Goal: Task Accomplishment & Management: Use online tool/utility

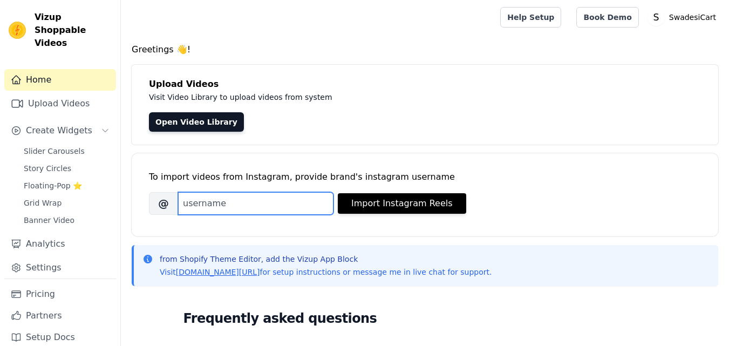
click at [209, 203] on input "Brand's Instagram Username" at bounding box center [255, 203] width 155 height 23
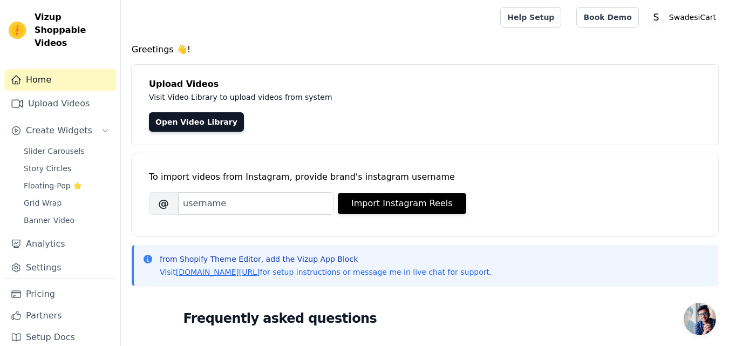
click at [290, 155] on div "To import videos from Instagram, provide brand's instagram username Brand's Ins…" at bounding box center [425, 186] width 552 height 66
click at [208, 117] on link "Open Video Library" at bounding box center [196, 121] width 95 height 19
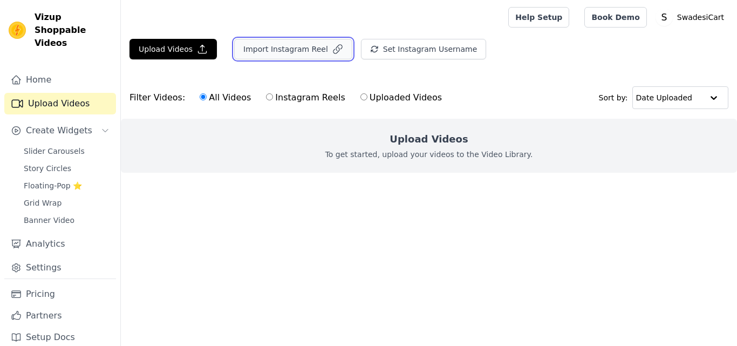
click at [303, 44] on button "Import Instagram Reel" at bounding box center [293, 49] width 118 height 21
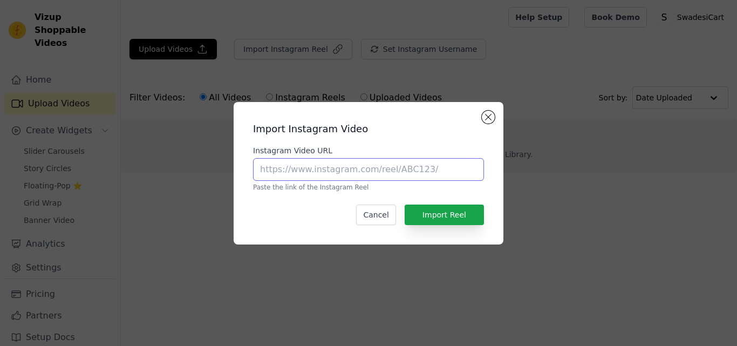
click at [383, 162] on input "Instagram Video URL" at bounding box center [368, 169] width 231 height 23
paste input "[URL][DOMAIN_NAME]"
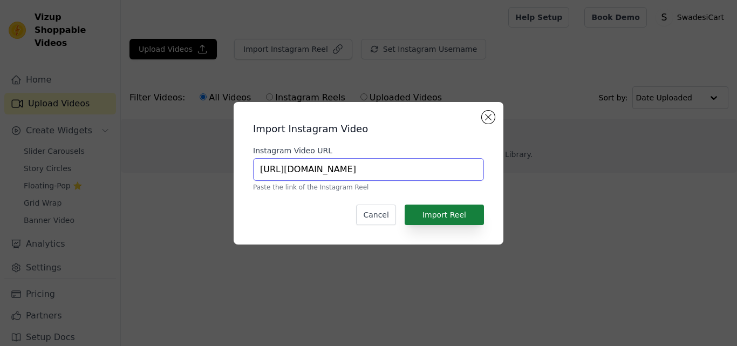
type input "[URL][DOMAIN_NAME]"
click at [449, 218] on button "Import Reel" at bounding box center [444, 215] width 79 height 21
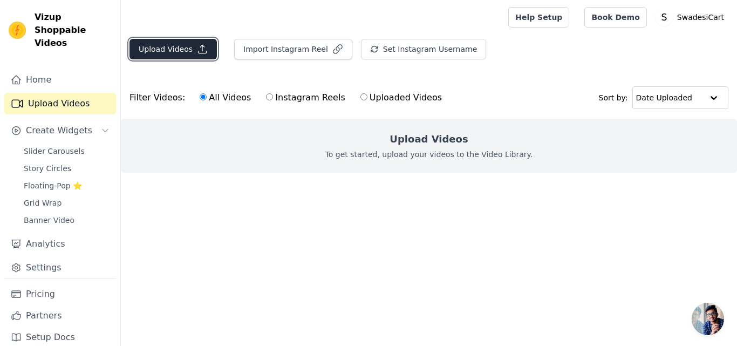
click at [172, 39] on button "Upload Videos" at bounding box center [173, 49] width 87 height 21
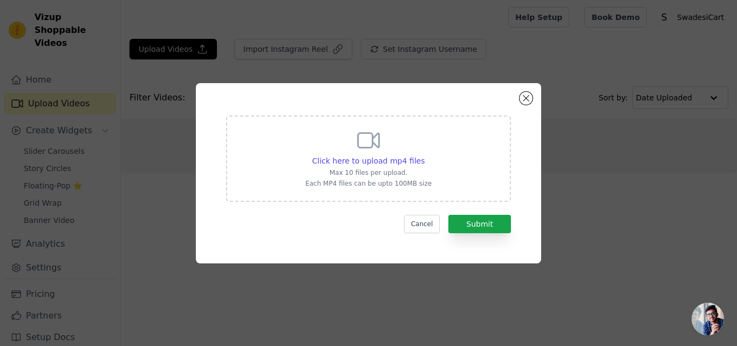
click at [518, 101] on div "Click here to upload mp4 files Max 10 files per upload. Each MP4 files can be u…" at bounding box center [368, 173] width 345 height 180
click at [524, 100] on button "Close modal" at bounding box center [526, 98] width 13 height 13
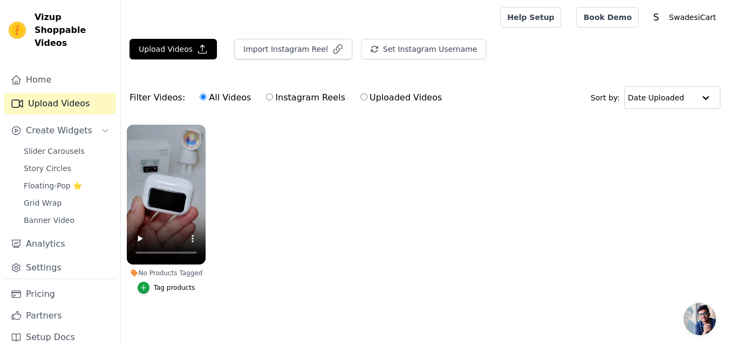
click at [267, 248] on ul "No Products Tagged Tag products" at bounding box center [425, 220] width 608 height 202
click at [96, 145] on link "Slider Carousels" at bounding box center [66, 151] width 99 height 15
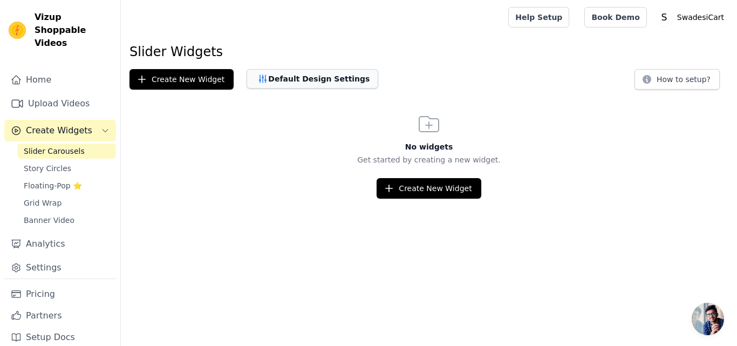
click at [307, 86] on button "Default Design Settings" at bounding box center [313, 78] width 132 height 19
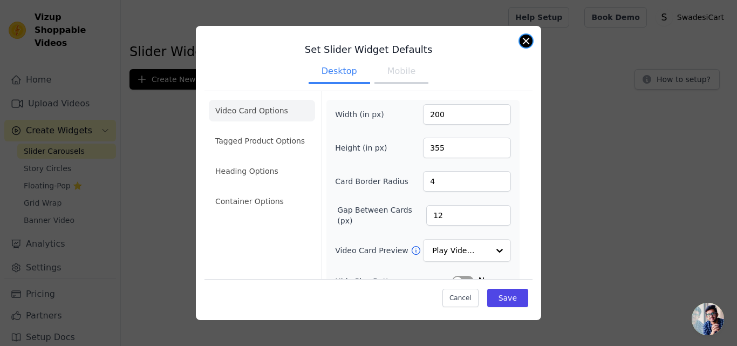
click at [528, 45] on button "Close modal" at bounding box center [526, 41] width 13 height 13
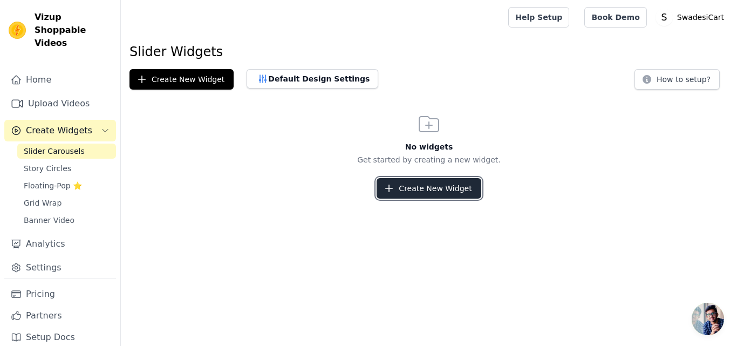
click at [430, 185] on button "Create New Widget" at bounding box center [429, 188] width 104 height 21
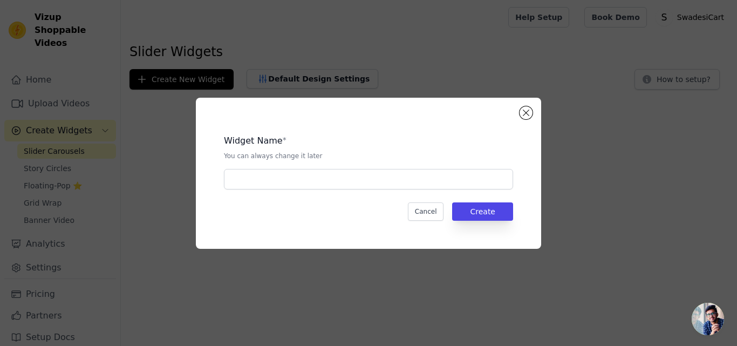
click at [531, 106] on div "Widget Name * You can always change it later Cancel Create" at bounding box center [368, 173] width 345 height 151
click at [518, 117] on div "Widget Name * You can always change it later Cancel Create" at bounding box center [368, 173] width 311 height 117
click at [519, 113] on div "Widget Name * You can always change it later Cancel Create" at bounding box center [368, 173] width 345 height 151
click at [524, 112] on button "Close modal" at bounding box center [526, 112] width 13 height 13
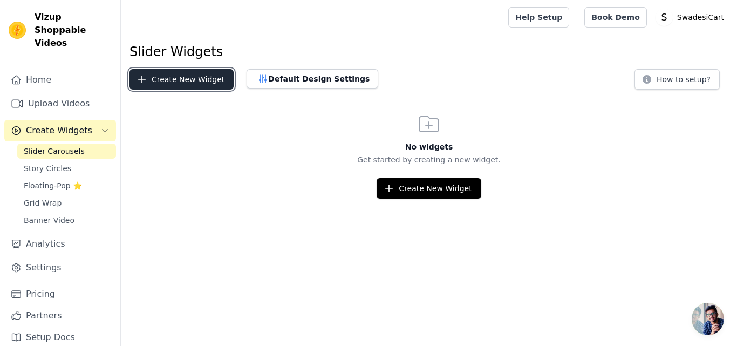
click at [198, 84] on button "Create New Widget" at bounding box center [182, 79] width 104 height 21
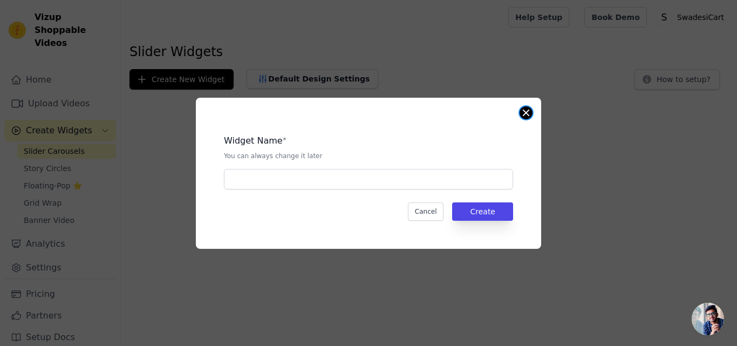
click at [530, 111] on button "Close modal" at bounding box center [526, 112] width 13 height 13
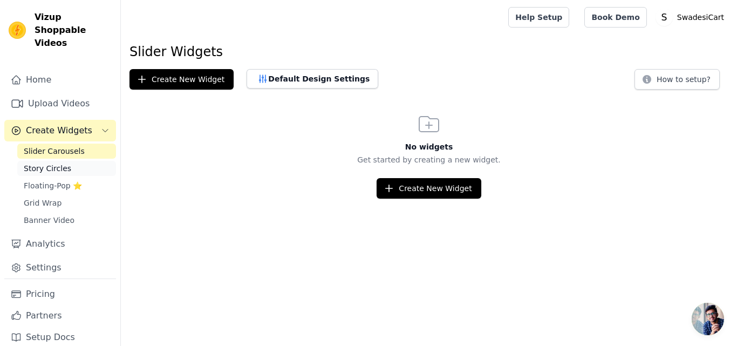
click at [63, 163] on span "Story Circles" at bounding box center [48, 168] width 48 height 11
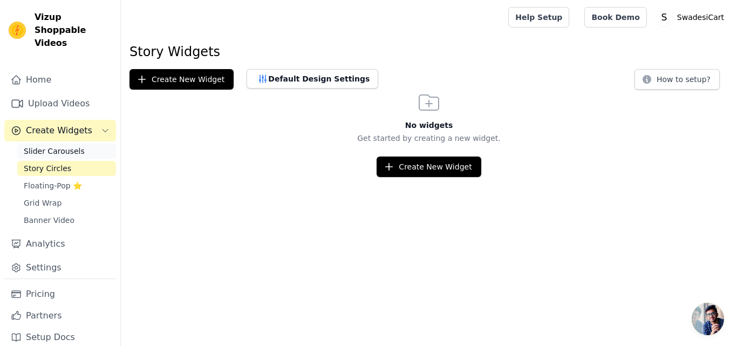
click at [55, 146] on span "Slider Carousels" at bounding box center [54, 151] width 61 height 11
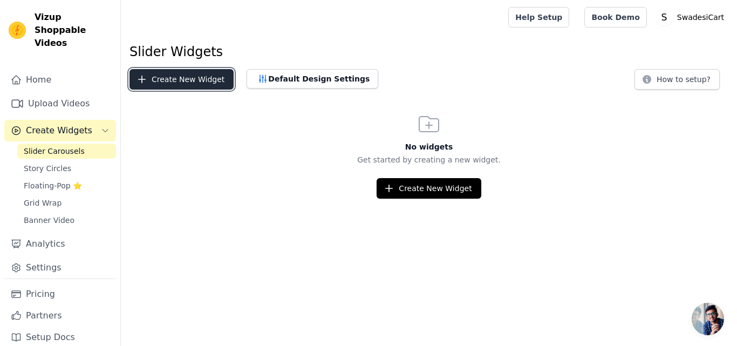
click at [160, 74] on button "Create New Widget" at bounding box center [182, 79] width 104 height 21
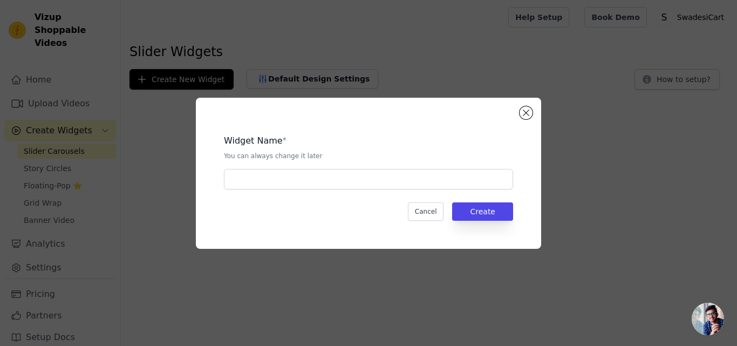
click at [253, 167] on div "Widget Name * You can always change it later" at bounding box center [368, 158] width 289 height 64
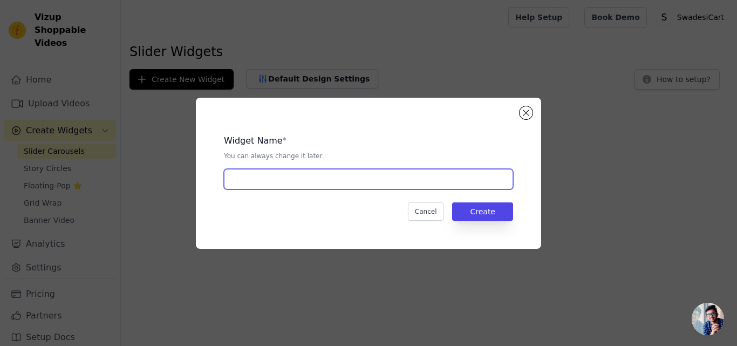
click at [253, 169] on input "text" at bounding box center [368, 179] width 289 height 21
type input "reelearbuds"
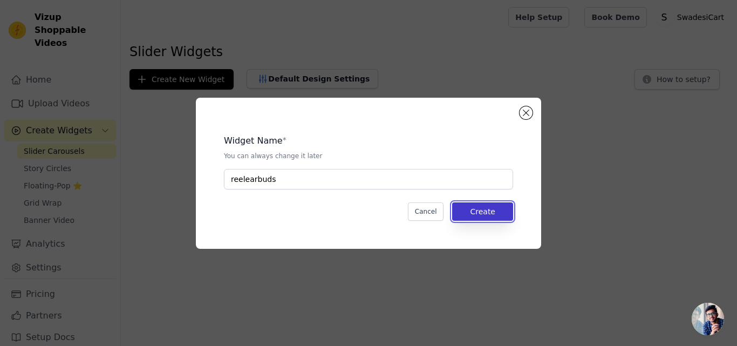
click at [479, 207] on button "Create" at bounding box center [482, 211] width 61 height 18
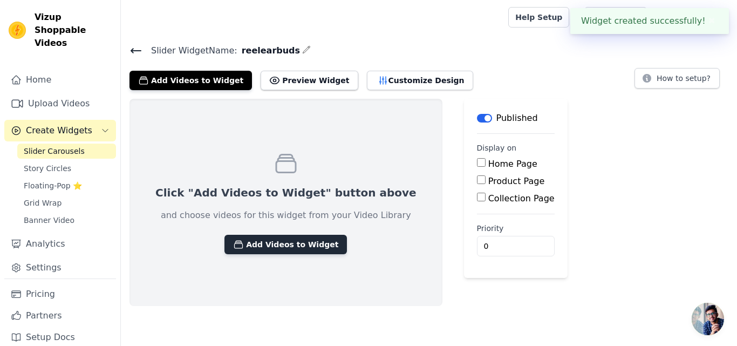
click at [316, 246] on button "Add Videos to Widget" at bounding box center [286, 244] width 123 height 19
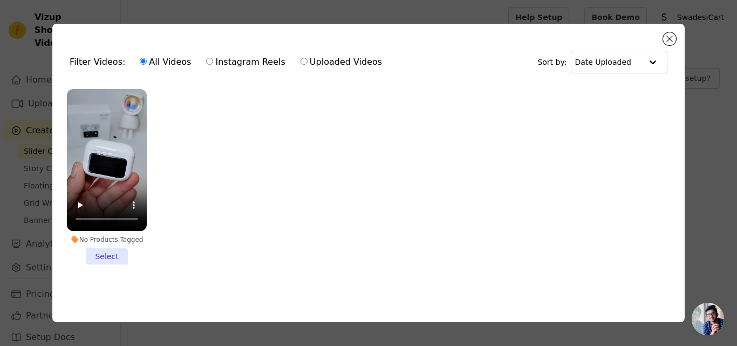
click at [107, 246] on li "No Products Tagged Select" at bounding box center [107, 176] width 80 height 175
click at [0, 0] on input "No Products Tagged Select" at bounding box center [0, 0] width 0 height 0
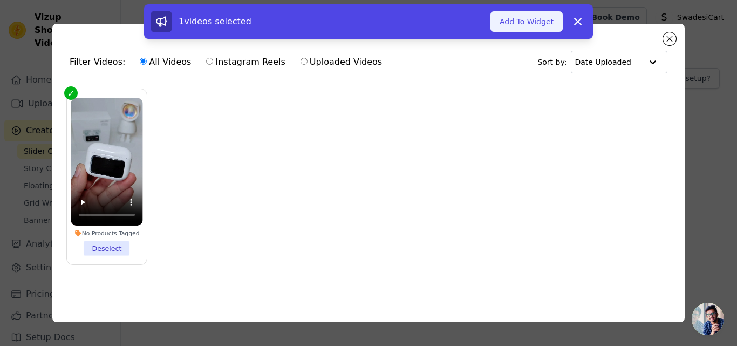
click at [542, 28] on button "Add To Widget" at bounding box center [527, 21] width 72 height 21
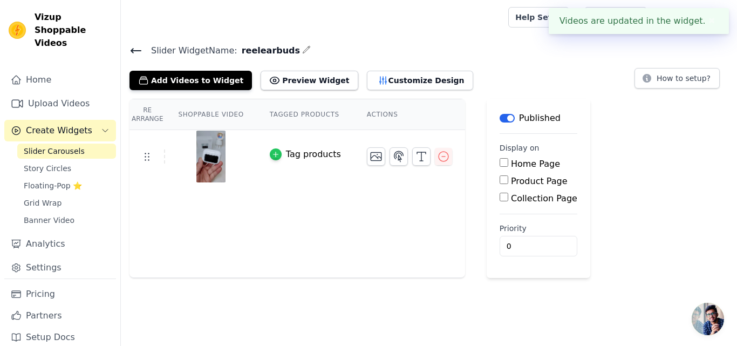
click at [272, 153] on icon "button" at bounding box center [276, 155] width 8 height 8
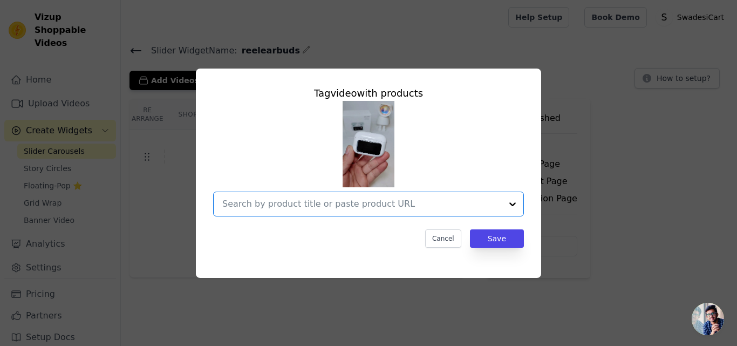
click at [386, 201] on input "text" at bounding box center [362, 204] width 280 height 13
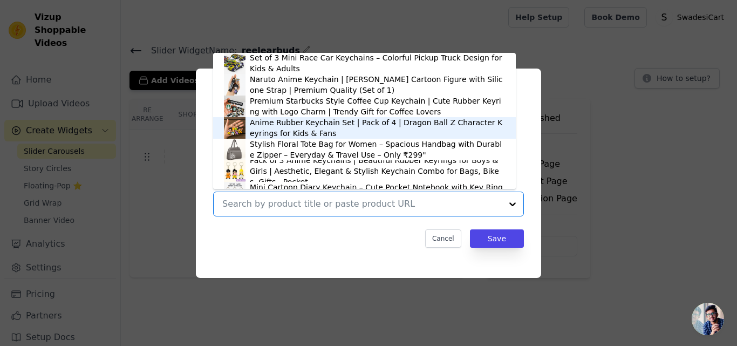
scroll to position [126, 0]
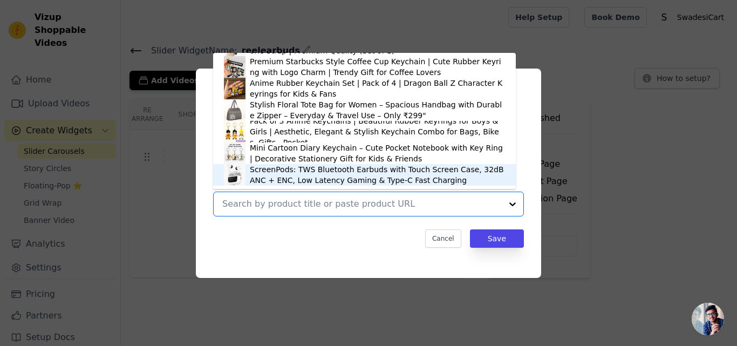
click at [336, 184] on div "ScreenPods: TWS Bluetooth Earbuds with Touch Screen Case, 32dB ANC + ENC, Low L…" at bounding box center [377, 175] width 255 height 22
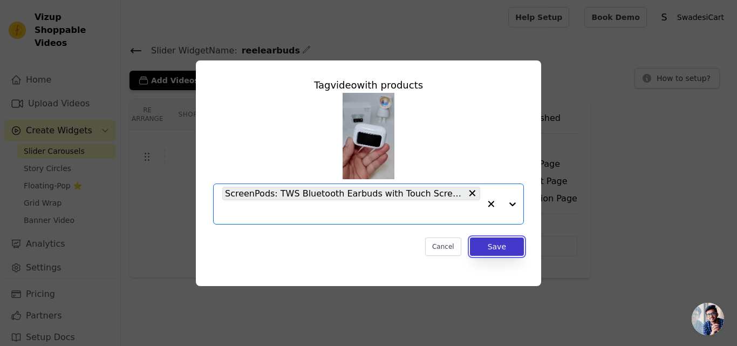
click at [505, 242] on button "Save" at bounding box center [497, 247] width 54 height 18
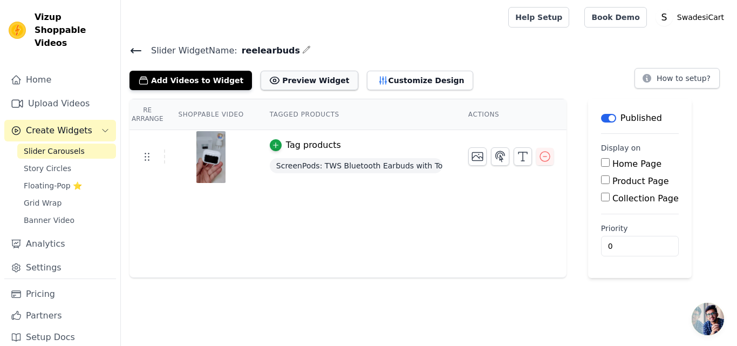
click at [279, 83] on button "Preview Widget" at bounding box center [309, 80] width 97 height 19
click at [65, 161] on link "Story Circles" at bounding box center [66, 168] width 99 height 15
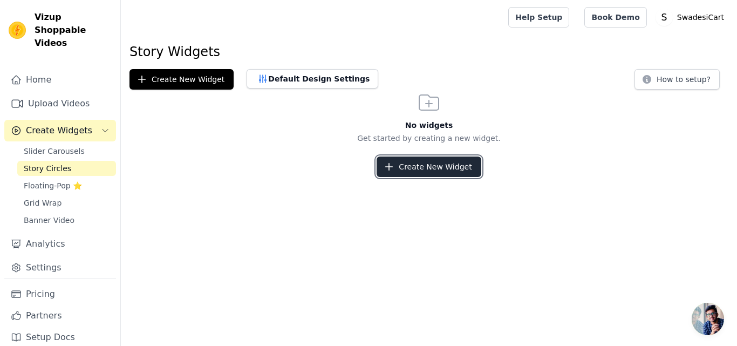
click at [428, 170] on button "Create New Widget" at bounding box center [429, 167] width 104 height 21
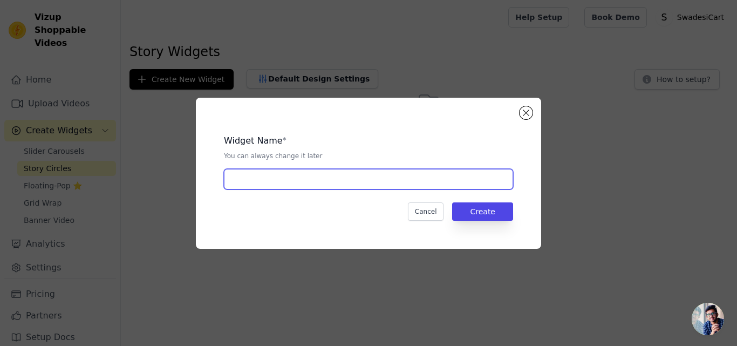
click at [380, 185] on input "text" at bounding box center [368, 179] width 289 height 21
type input "allstory1st"
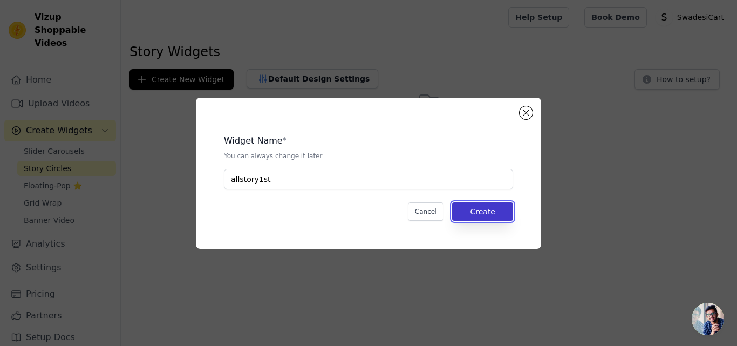
click at [476, 208] on button "Create" at bounding box center [482, 211] width 61 height 18
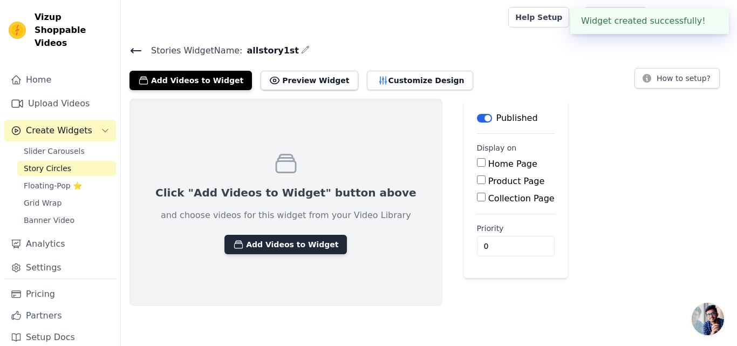
click at [291, 238] on button "Add Videos to Widget" at bounding box center [286, 244] width 123 height 19
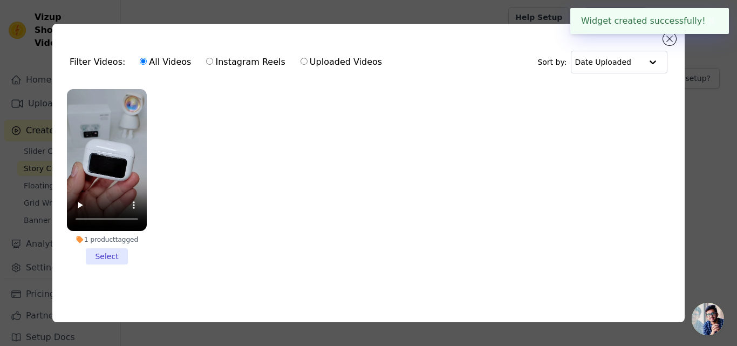
click at [114, 250] on li "1 product tagged Select" at bounding box center [107, 176] width 80 height 175
click at [0, 0] on input "1 product tagged Select" at bounding box center [0, 0] width 0 height 0
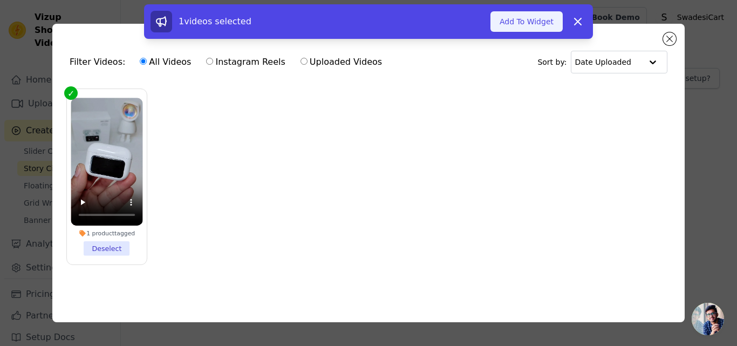
click at [538, 28] on button "Add To Widget" at bounding box center [527, 21] width 72 height 21
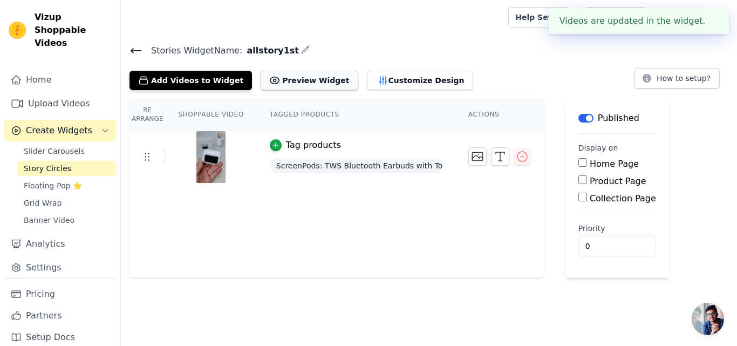
click at [304, 71] on button "Preview Widget" at bounding box center [309, 80] width 97 height 19
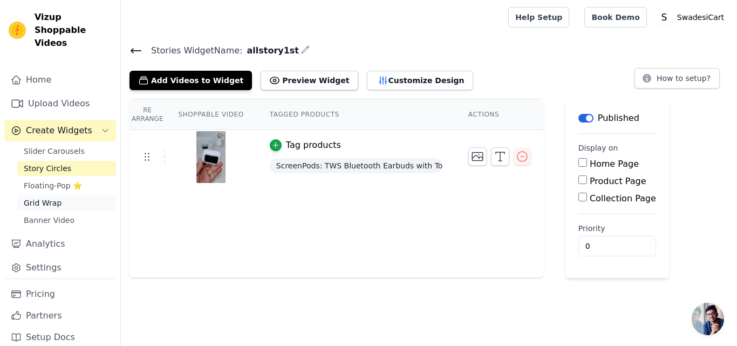
click at [53, 198] on span "Grid Wrap" at bounding box center [43, 203] width 38 height 11
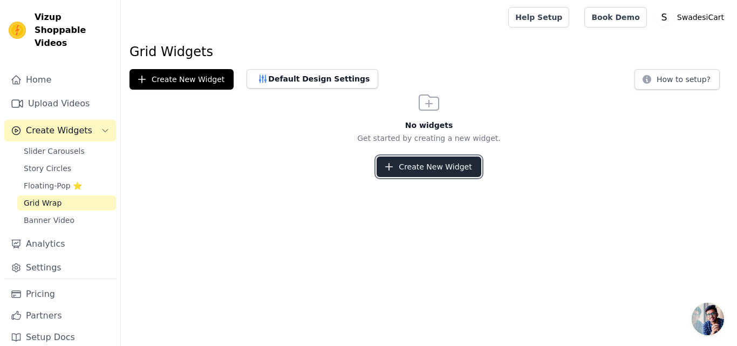
click at [416, 164] on button "Create New Widget" at bounding box center [429, 167] width 104 height 21
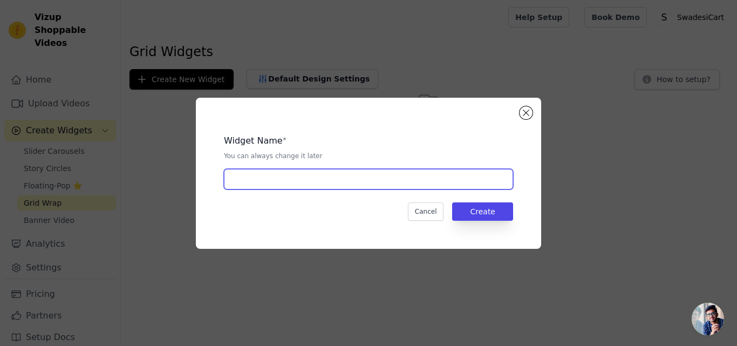
click at [343, 173] on input "text" at bounding box center [368, 179] width 289 height 21
type input "allstory1stgrid"
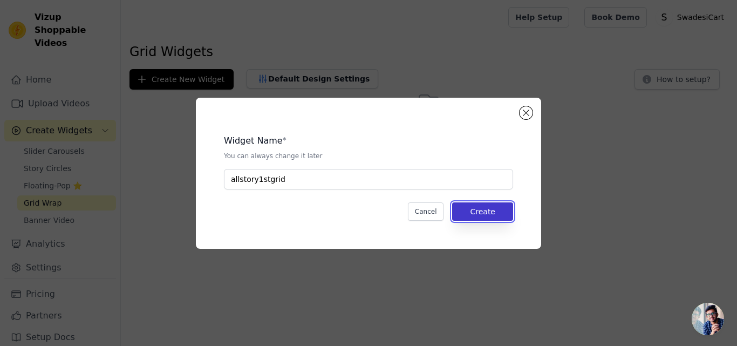
click at [505, 210] on button "Create" at bounding box center [482, 211] width 61 height 18
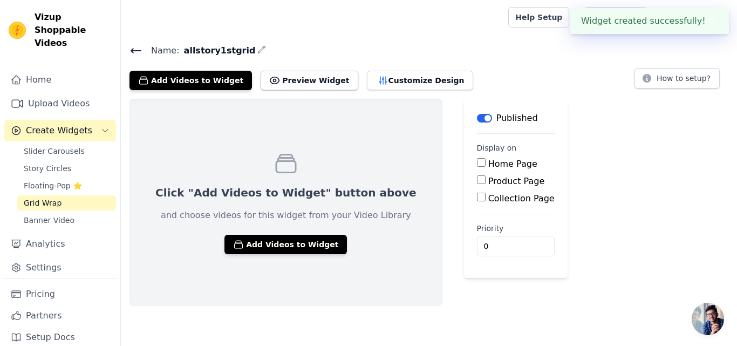
click at [298, 231] on div "Click "Add Videos to Widget" button above and choose videos for this widget fro…" at bounding box center [286, 202] width 313 height 207
click at [298, 234] on div "Click "Add Videos to Widget" button above and choose videos for this widget fro…" at bounding box center [286, 202] width 313 height 207
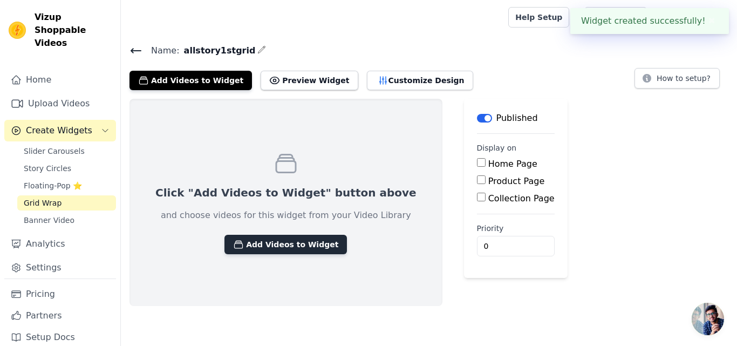
click at [311, 246] on button "Add Videos to Widget" at bounding box center [286, 244] width 123 height 19
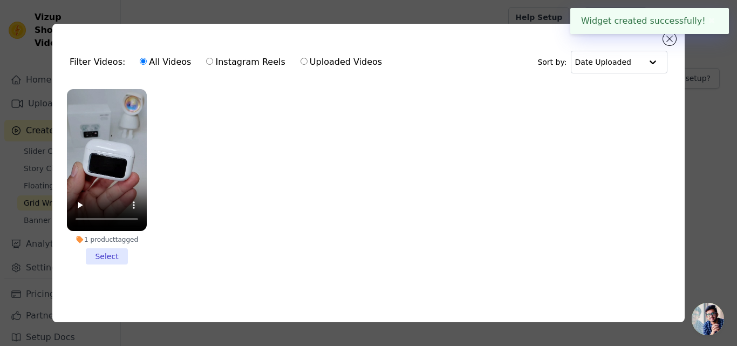
click at [116, 255] on li "1 product tagged Select" at bounding box center [107, 176] width 80 height 175
click at [0, 0] on input "1 product tagged Select" at bounding box center [0, 0] width 0 height 0
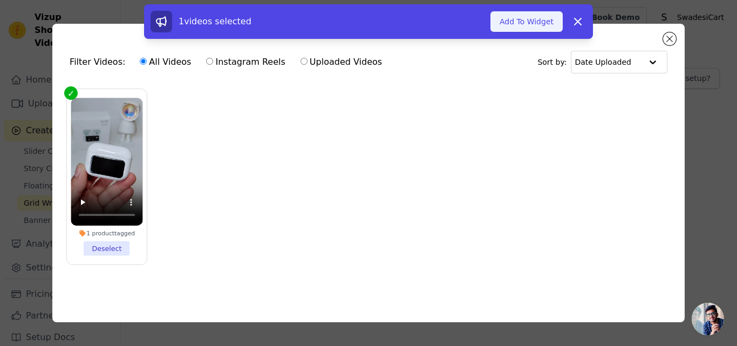
click at [538, 21] on button "Add To Widget" at bounding box center [527, 21] width 72 height 21
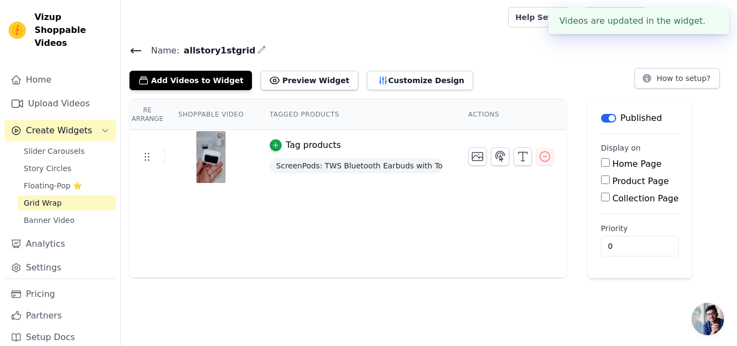
click at [713, 13] on div "Videos are updated in the widget. ✖" at bounding box center [639, 21] width 180 height 26
click at [297, 74] on button "Preview Widget" at bounding box center [309, 80] width 97 height 19
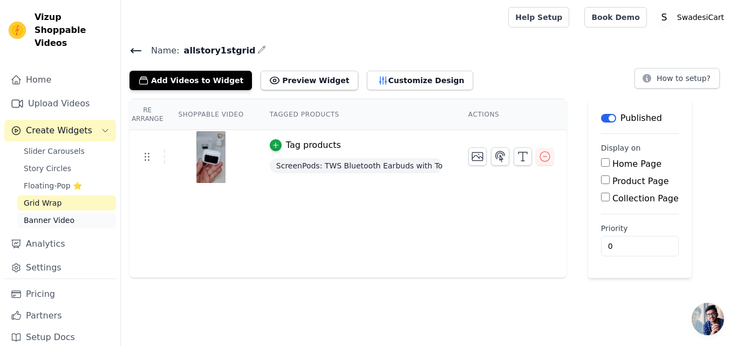
click at [103, 213] on link "Banner Video" at bounding box center [66, 220] width 99 height 15
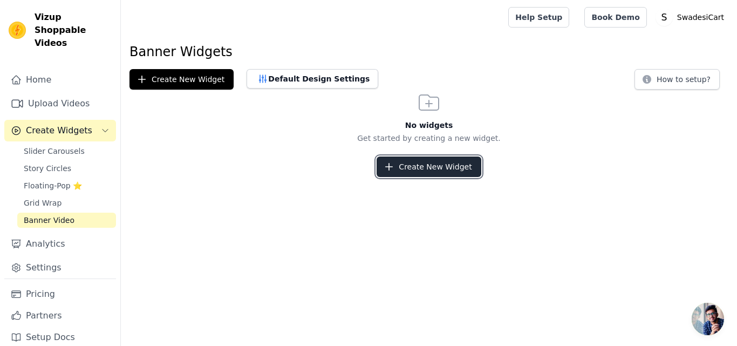
click at [417, 165] on button "Create New Widget" at bounding box center [429, 167] width 104 height 21
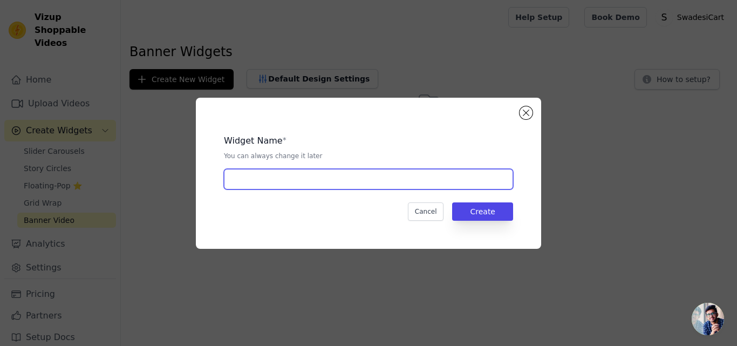
click at [253, 175] on input "text" at bounding box center [368, 179] width 289 height 21
type input "bannervidekjsg"
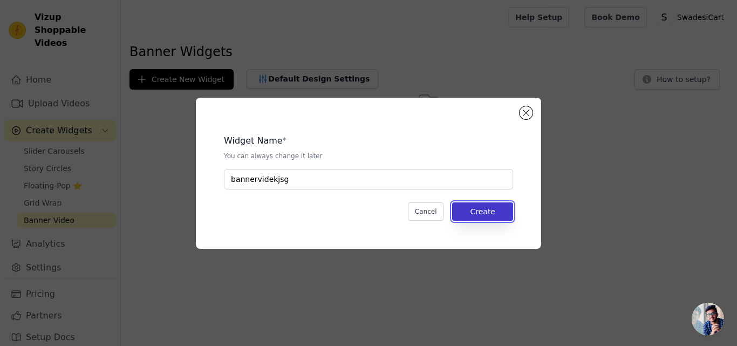
drag, startPoint x: 483, startPoint y: 202, endPoint x: 481, endPoint y: 210, distance: 8.2
click at [481, 210] on button "Create" at bounding box center [482, 211] width 61 height 18
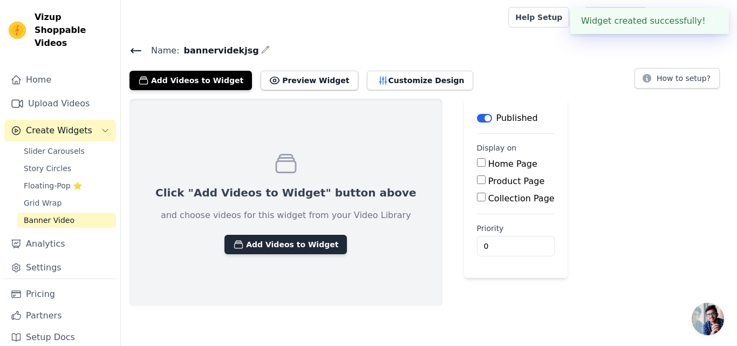
click at [311, 248] on button "Add Videos to Widget" at bounding box center [286, 244] width 123 height 19
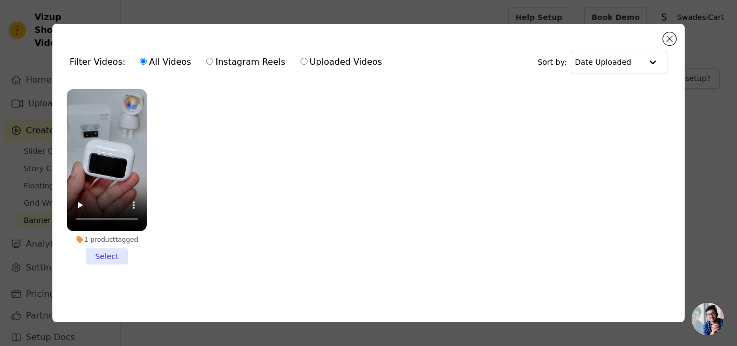
click at [97, 253] on li "1 product tagged Select" at bounding box center [107, 176] width 80 height 175
click at [0, 0] on input "1 product tagged Select" at bounding box center [0, 0] width 0 height 0
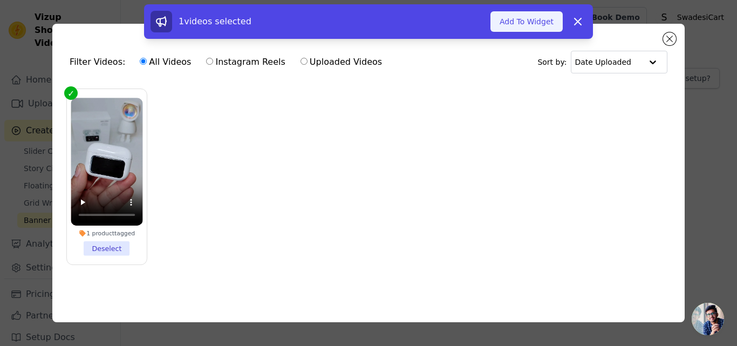
click at [519, 17] on button "Add To Widget" at bounding box center [527, 21] width 72 height 21
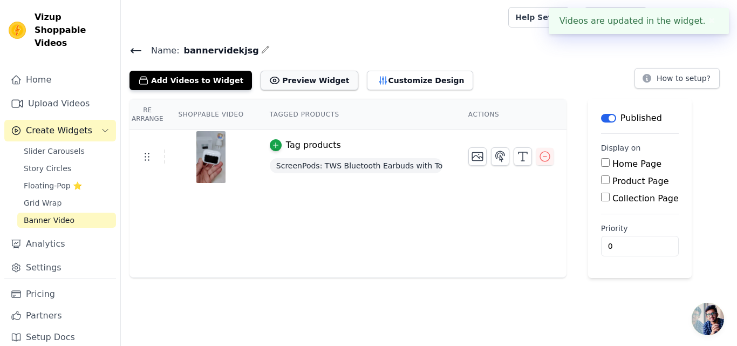
click at [274, 77] on button "Preview Widget" at bounding box center [309, 80] width 97 height 19
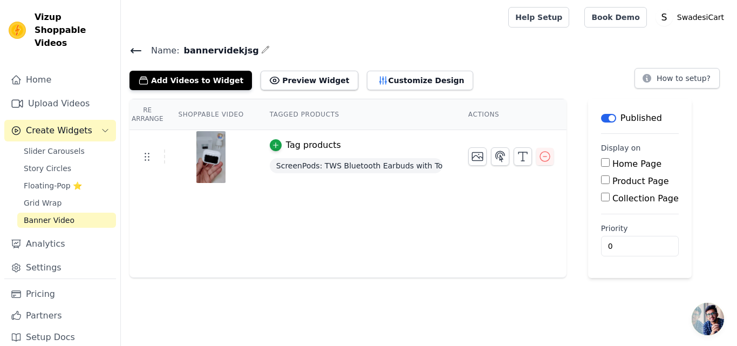
click at [602, 114] on button "Label" at bounding box center [608, 118] width 15 height 9
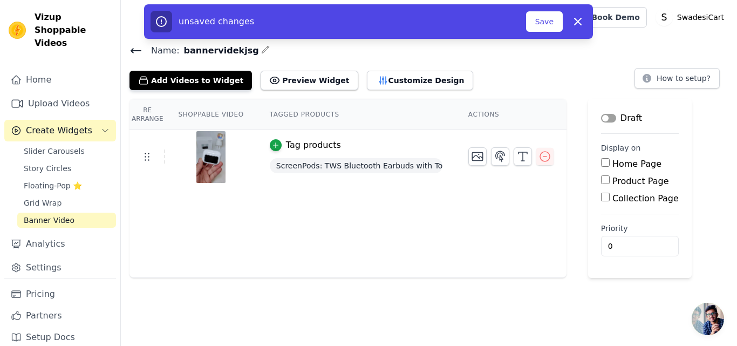
click at [540, 72] on div "Add Videos to Widget Preview Widget Customize Design How to setup?" at bounding box center [429, 78] width 599 height 24
click at [541, 28] on button "Save" at bounding box center [544, 21] width 37 height 21
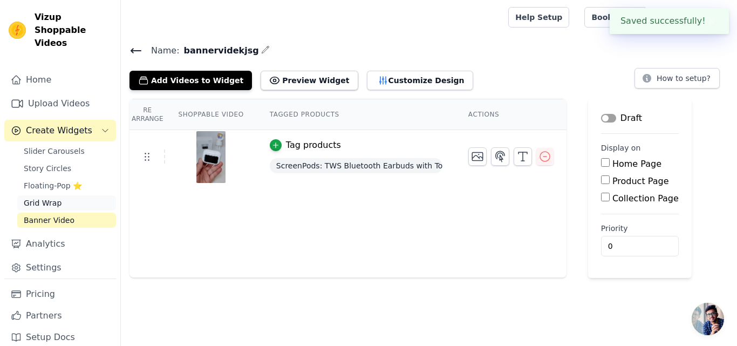
click at [66, 195] on link "Grid Wrap" at bounding box center [66, 202] width 99 height 15
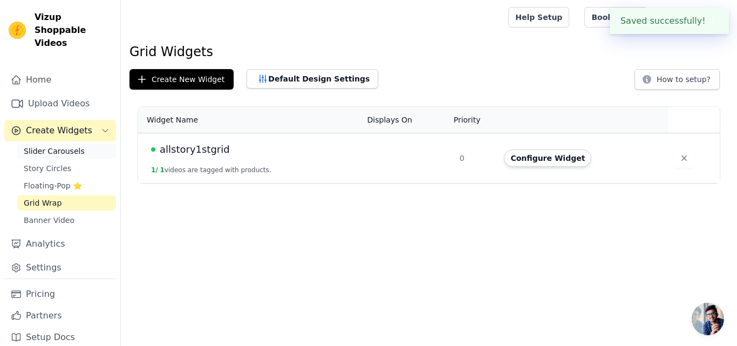
click at [52, 146] on span "Slider Carousels" at bounding box center [54, 151] width 61 height 11
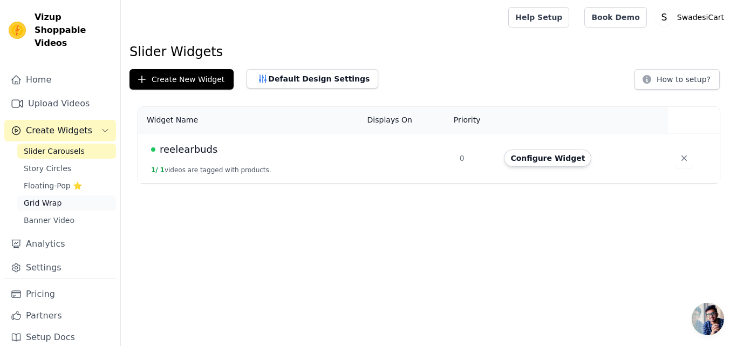
click at [83, 197] on link "Grid Wrap" at bounding box center [66, 202] width 99 height 15
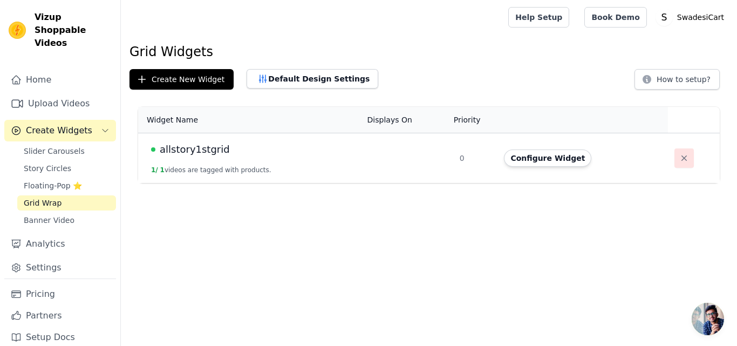
click at [681, 159] on icon "button" at bounding box center [684, 158] width 11 height 11
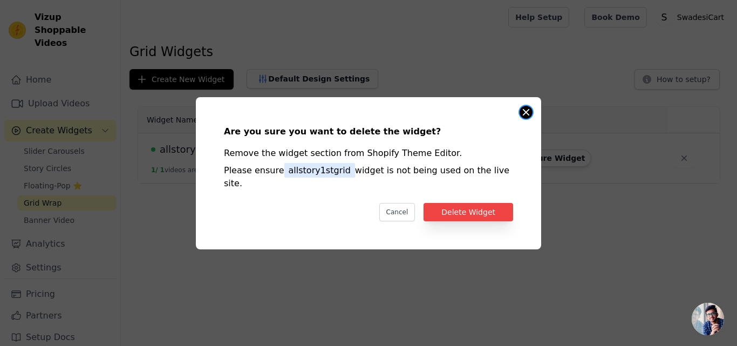
click at [525, 118] on button "Close modal" at bounding box center [526, 112] width 13 height 13
